Goal: Task Accomplishment & Management: Use online tool/utility

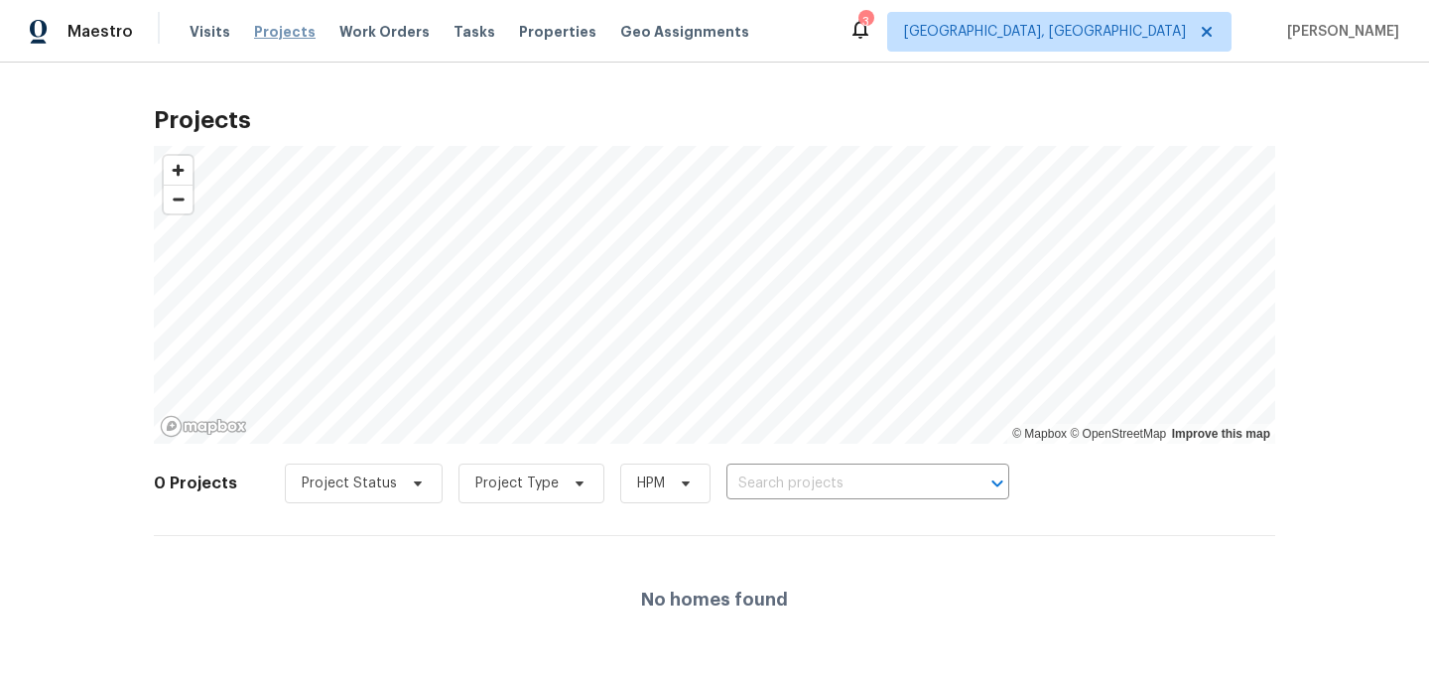
click at [269, 29] on span "Projects" at bounding box center [285, 32] width 62 height 20
click at [784, 492] on input "text" at bounding box center [839, 483] width 227 height 31
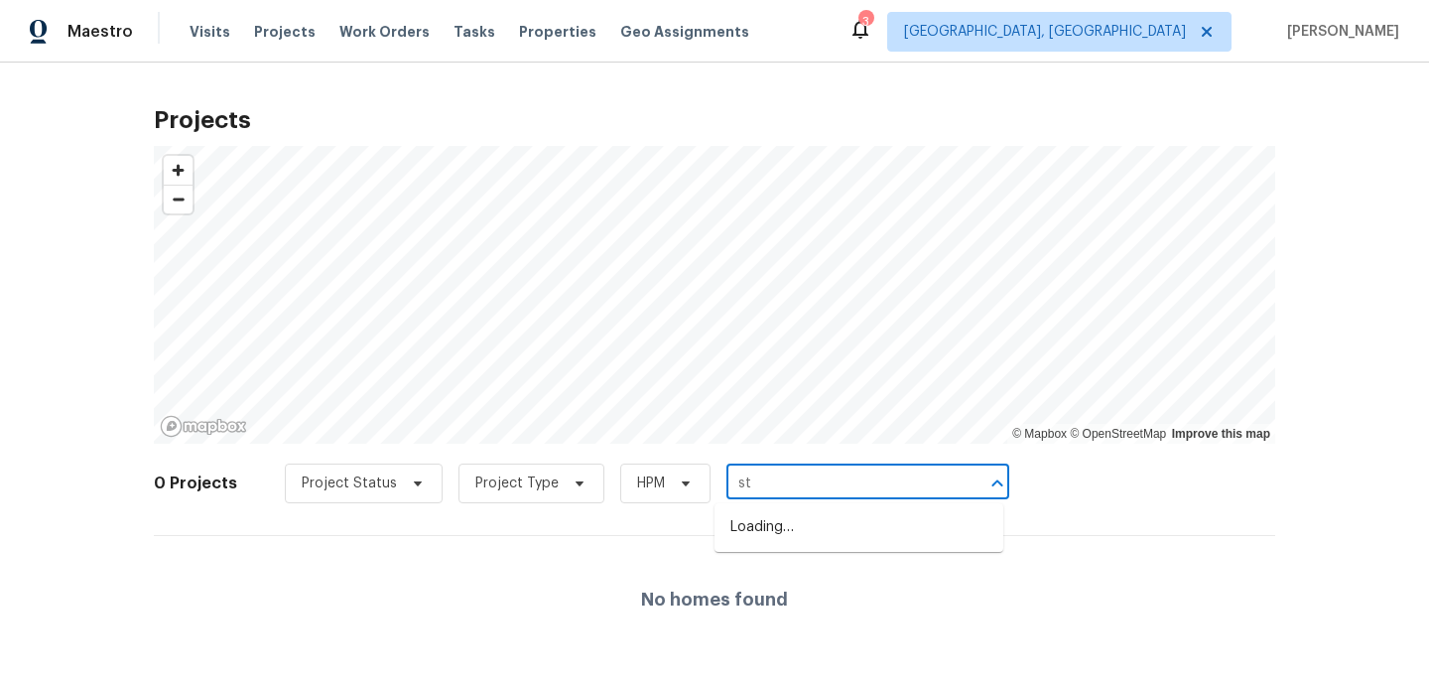
type input "s"
type input "6359"
click at [782, 576] on li "[STREET_ADDRESS]" at bounding box center [858, 560] width 289 height 33
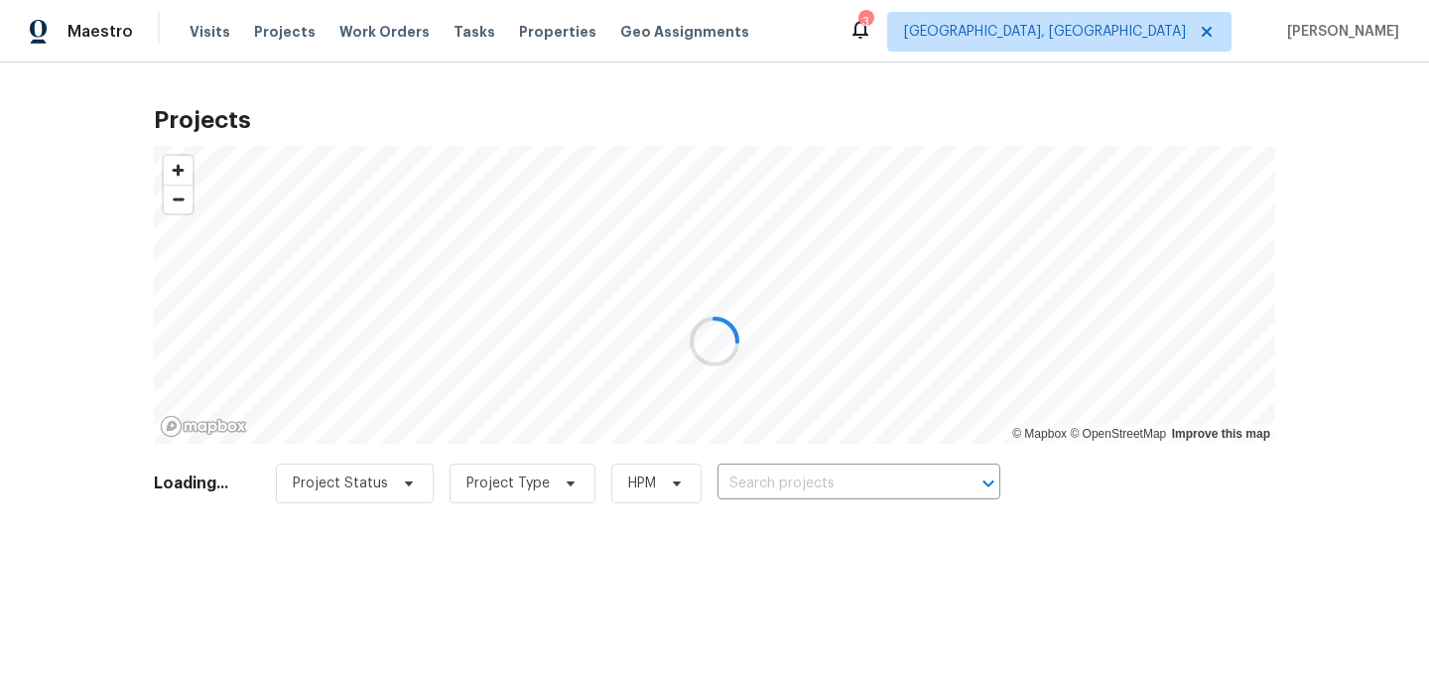
type input "[STREET_ADDRESS]"
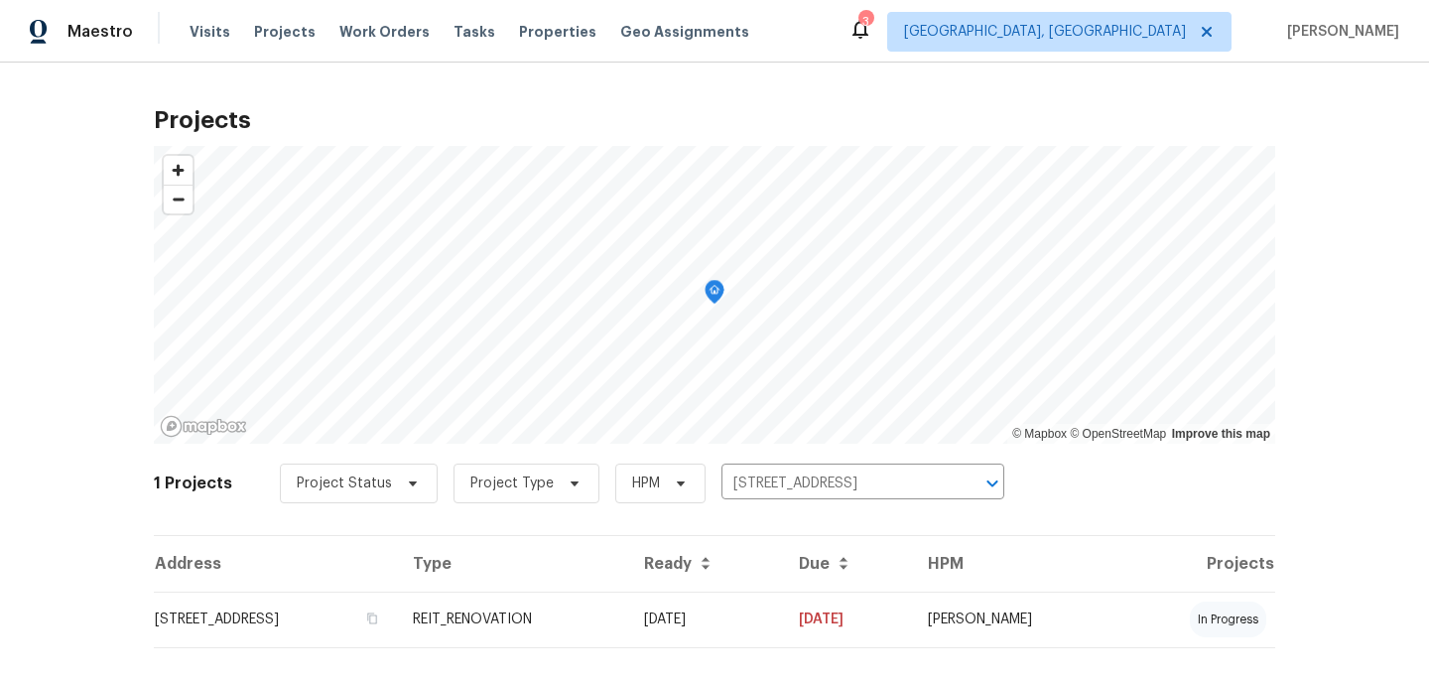
scroll to position [28, 0]
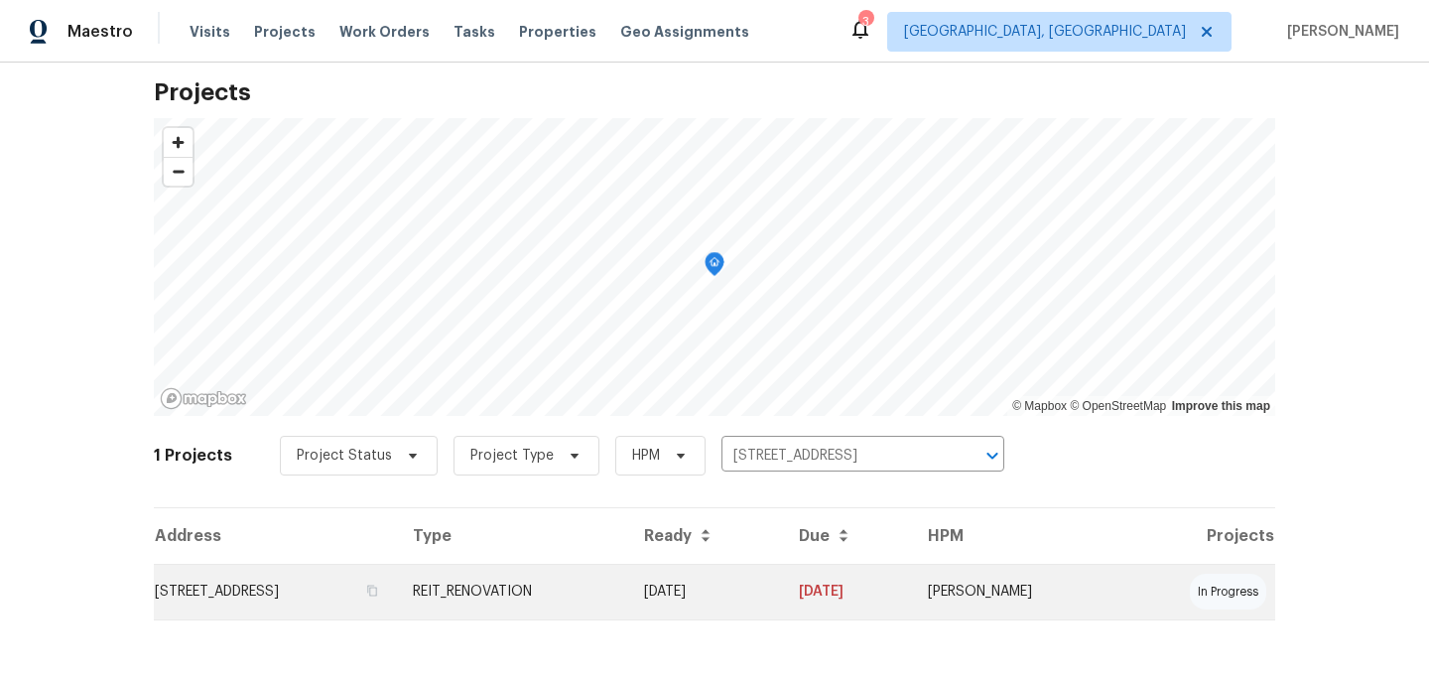
click at [397, 586] on td "[STREET_ADDRESS]" at bounding box center [275, 592] width 243 height 56
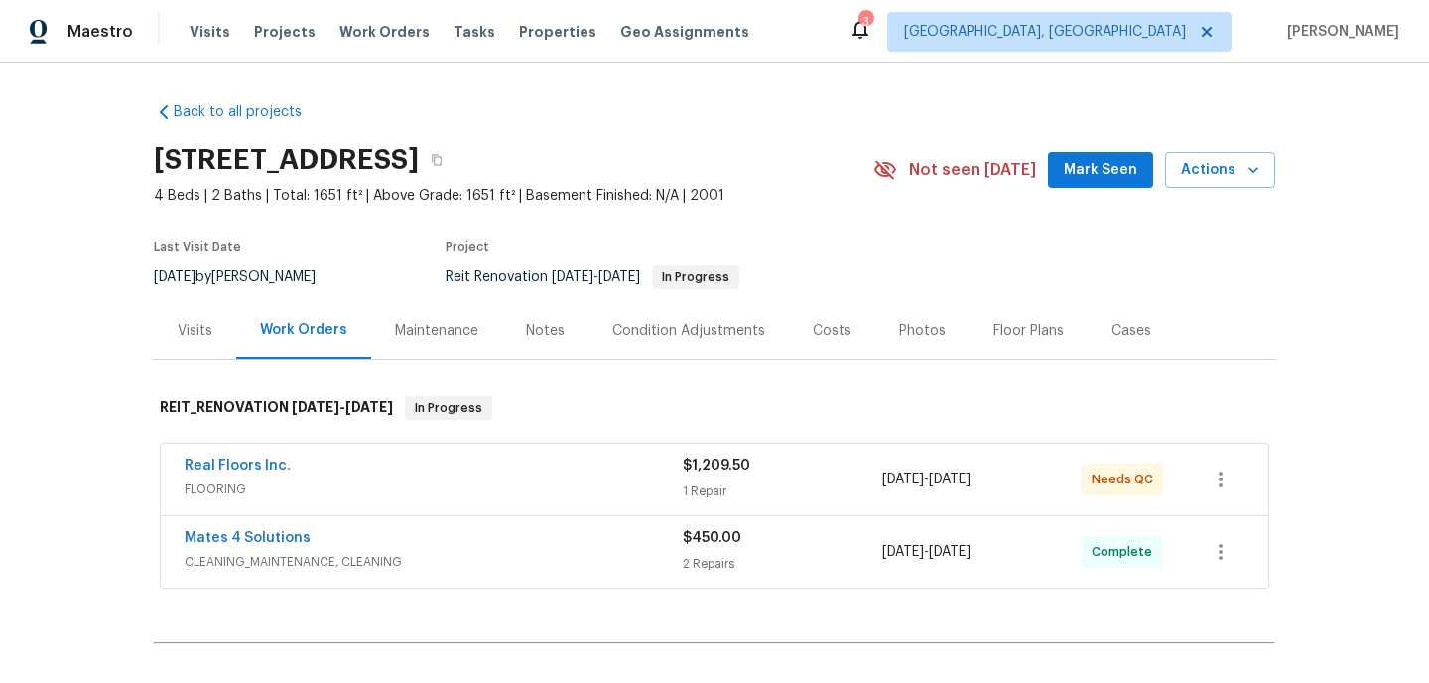
scroll to position [11, 0]
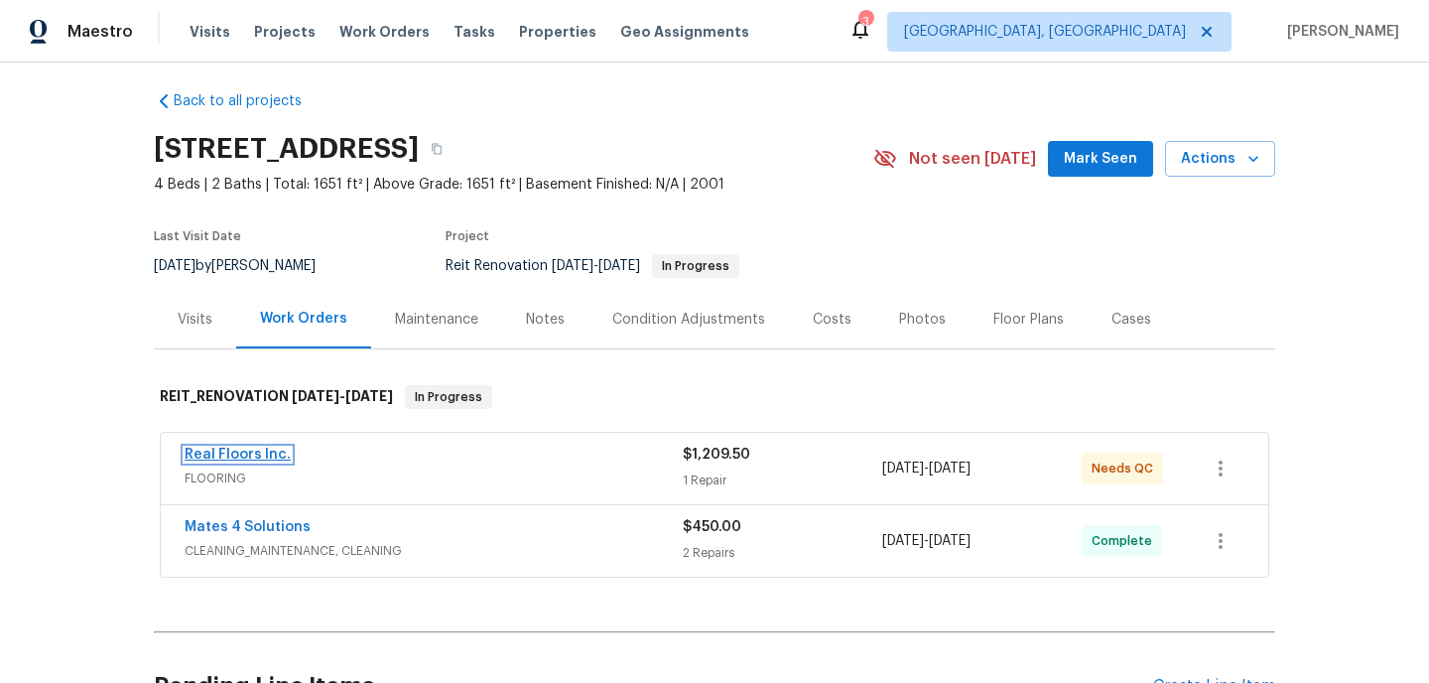
click at [252, 453] on link "Real Floors Inc." at bounding box center [238, 454] width 106 height 14
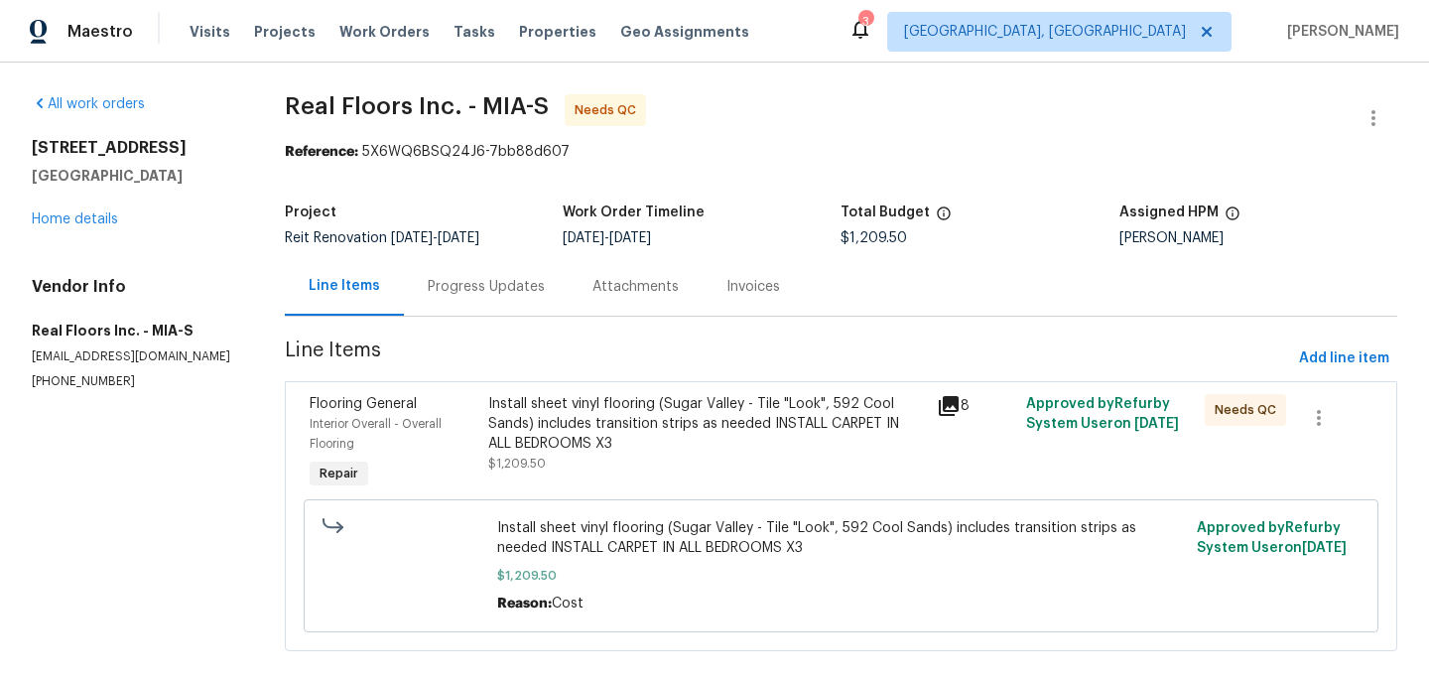
click at [590, 412] on div "Install sheet vinyl flooring (Sugar Valley - Tile "Look", 592 Cool Sands) inclu…" at bounding box center [706, 424] width 436 height 60
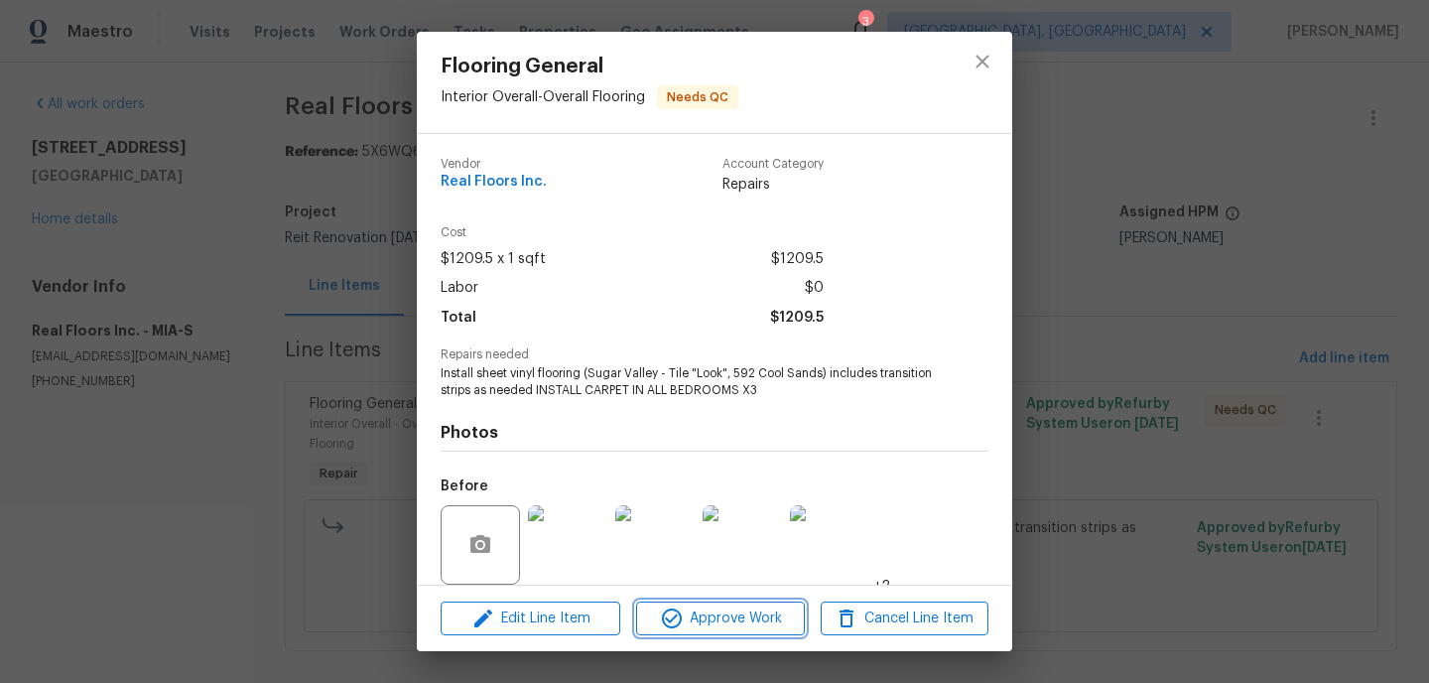
click at [710, 618] on span "Approve Work" at bounding box center [720, 618] width 156 height 25
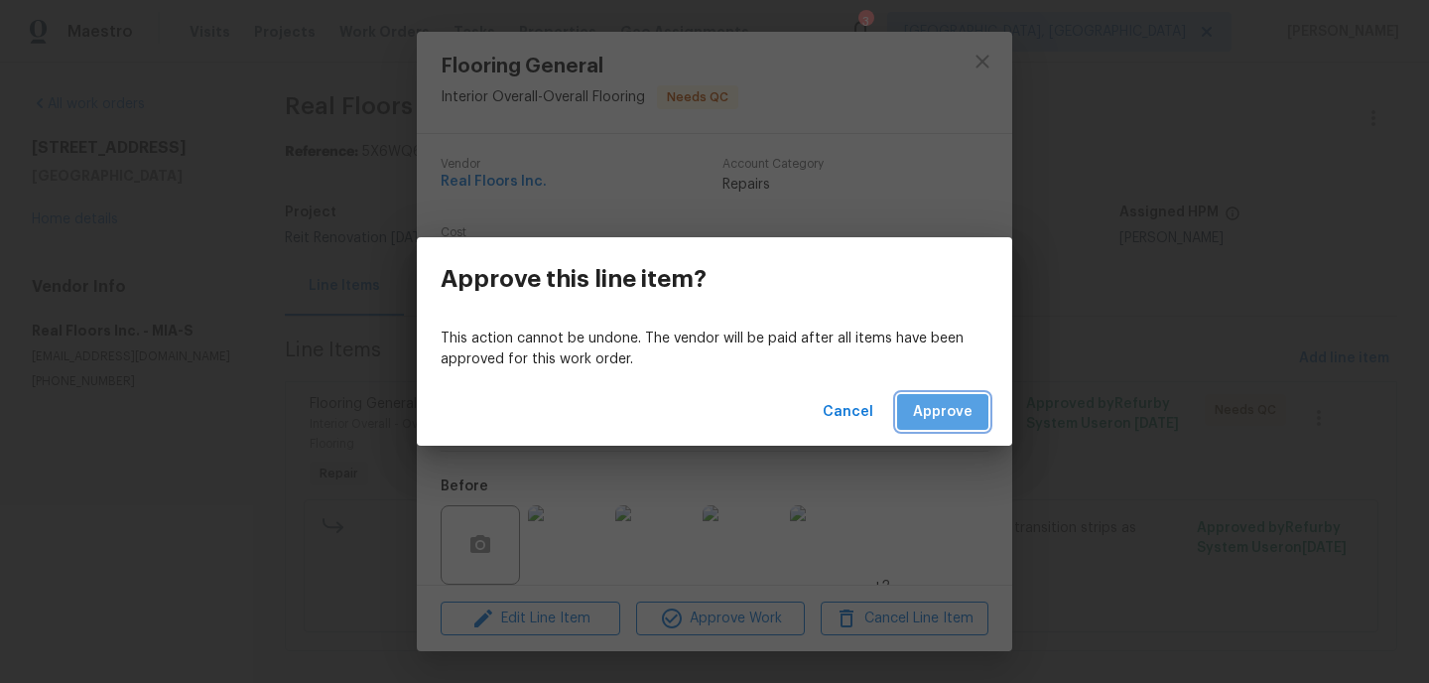
click at [938, 416] on span "Approve" at bounding box center [943, 412] width 60 height 25
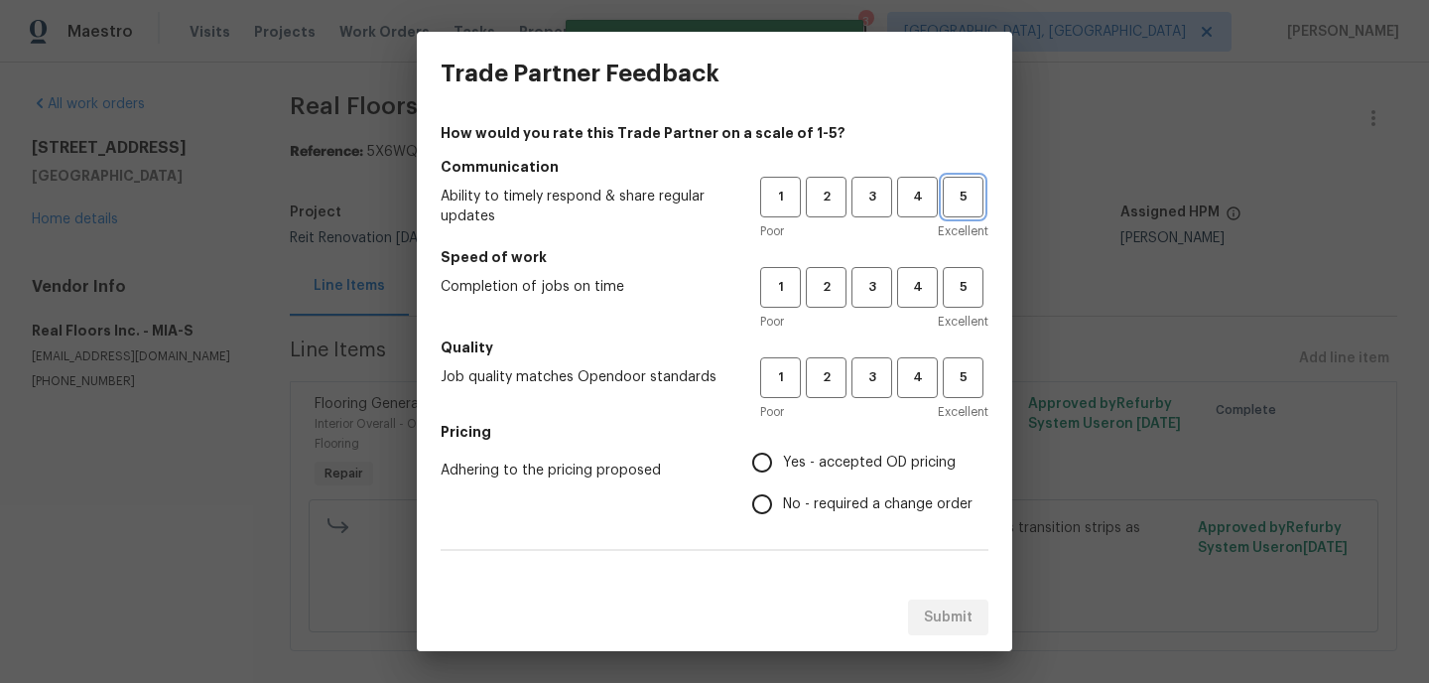
click at [962, 205] on span "5" at bounding box center [963, 197] width 37 height 23
click at [966, 276] on span "5" at bounding box center [963, 287] width 37 height 23
click at [967, 371] on span "5" at bounding box center [963, 377] width 37 height 23
click at [774, 460] on input "Yes - accepted OD pricing" at bounding box center [762, 463] width 42 height 42
radio input "true"
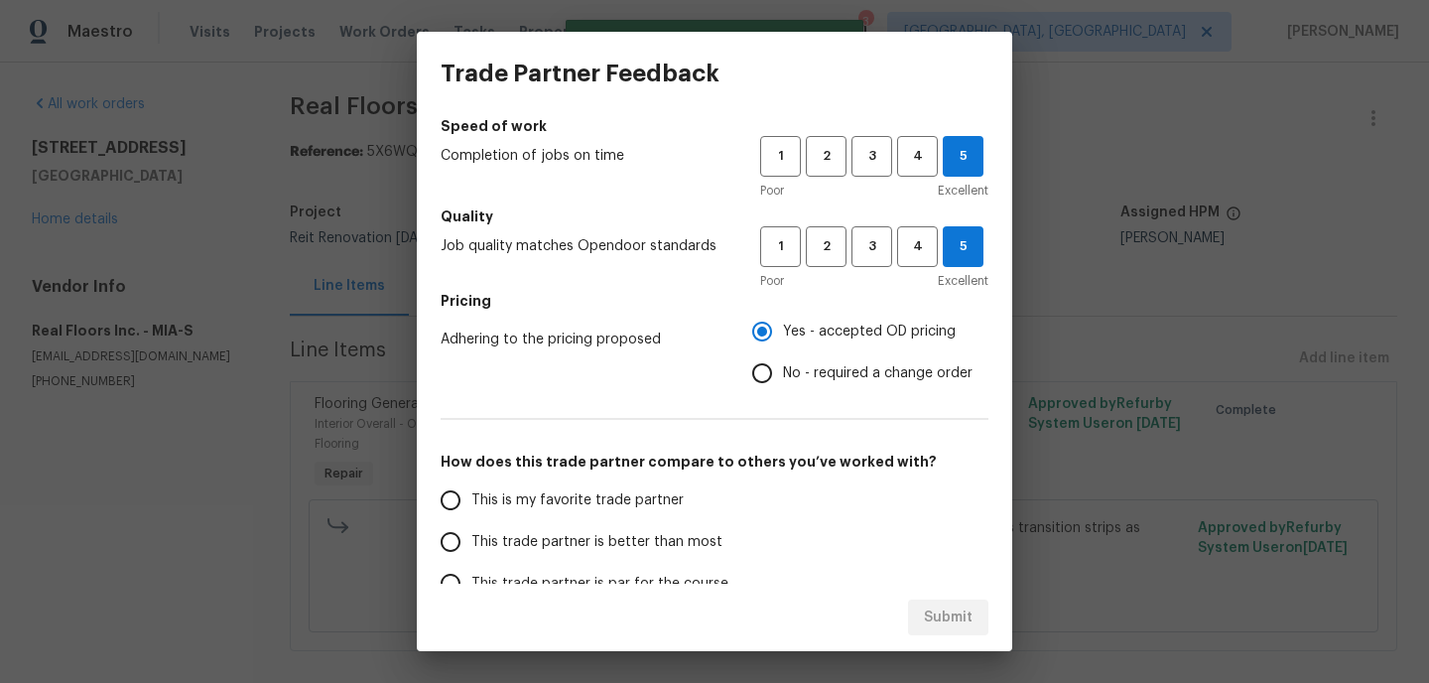
scroll to position [164, 0]
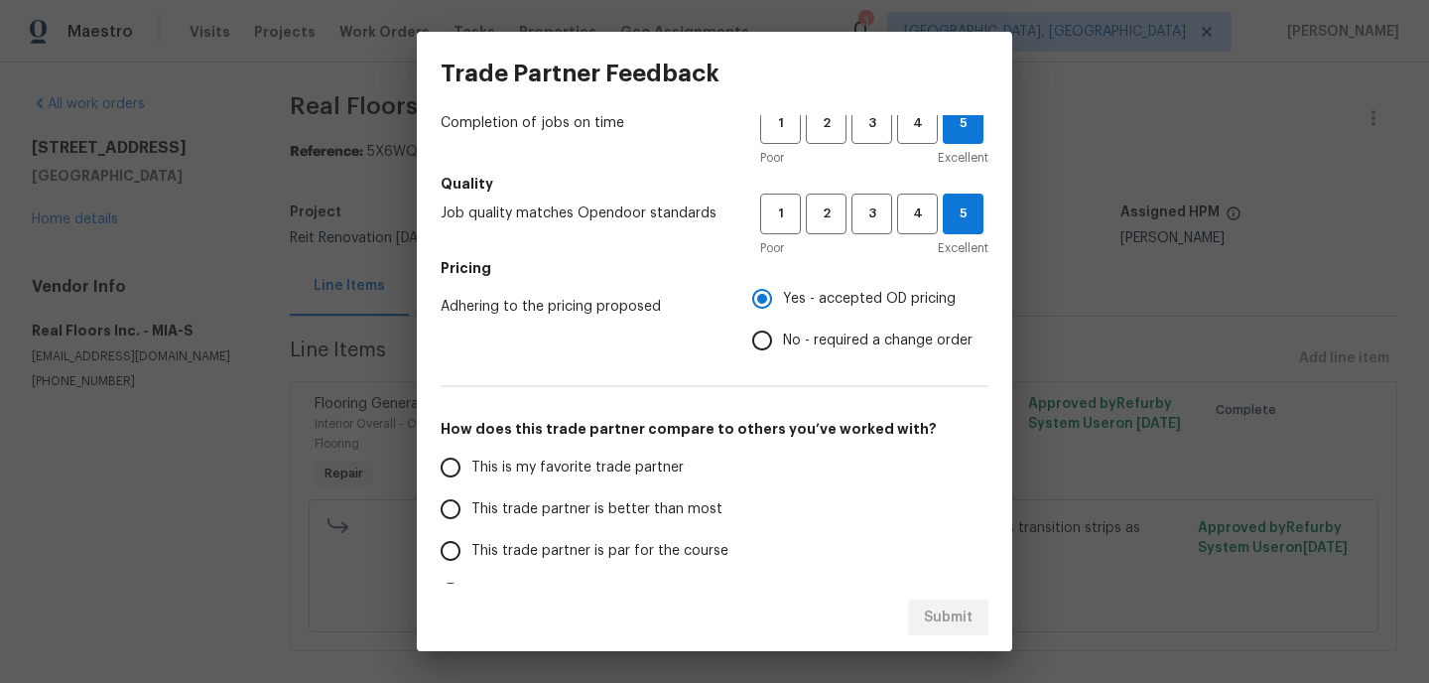
click at [448, 471] on input "This is my favorite trade partner" at bounding box center [451, 467] width 42 height 42
click at [974, 607] on button "Submit" at bounding box center [948, 617] width 80 height 37
radio input "true"
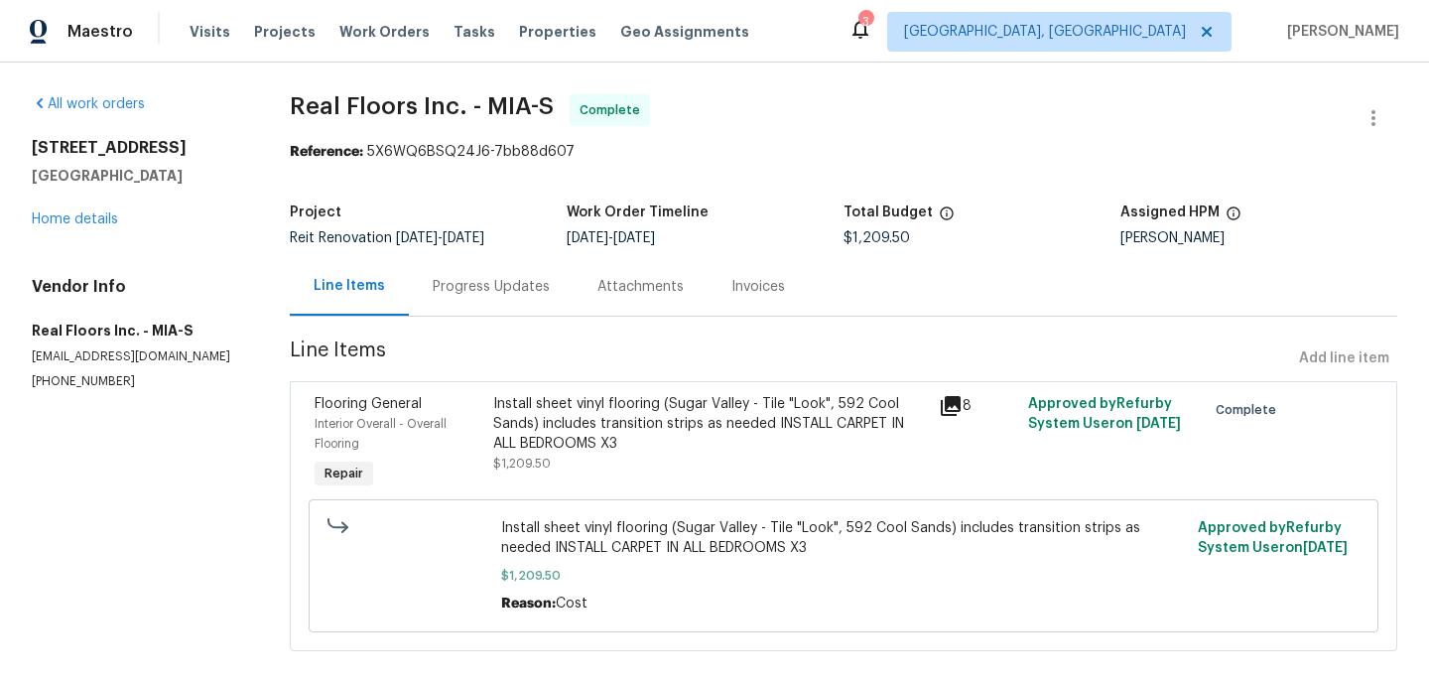
radio input "false"
